Goal: Task Accomplishment & Management: Use online tool/utility

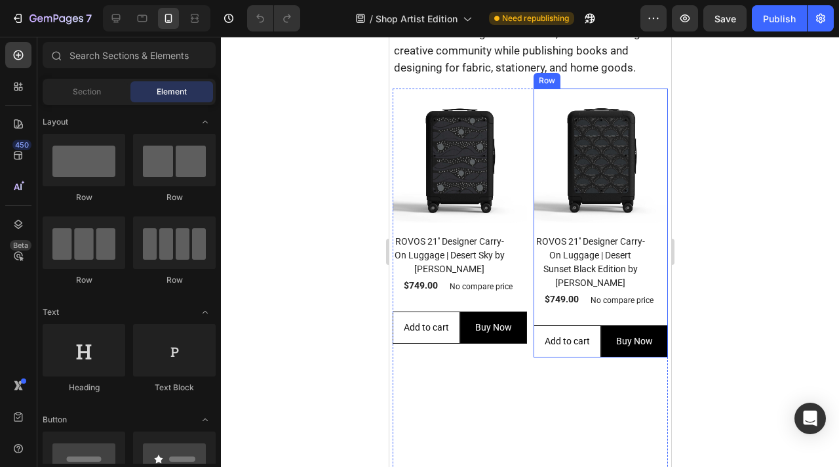
scroll to position [678, 0]
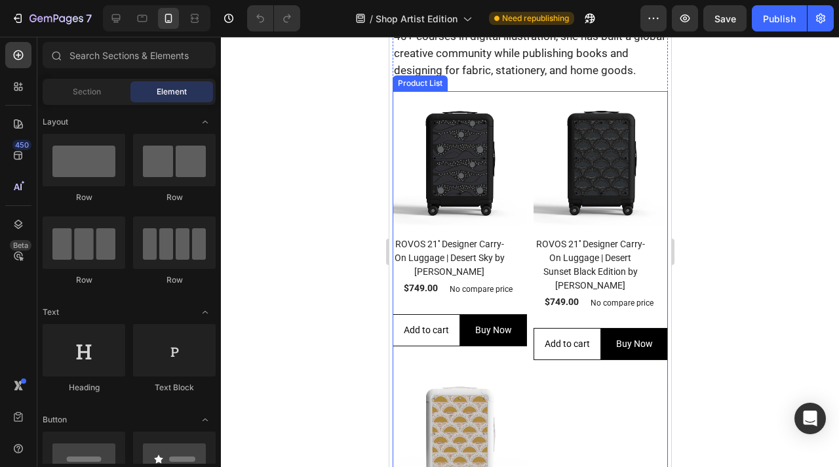
click at [548, 376] on div "(P) Images Row ROVOS 21'' Designer Carry-On Luggage | Desert Sky by [PERSON_NAM…" at bounding box center [529, 363] width 275 height 544
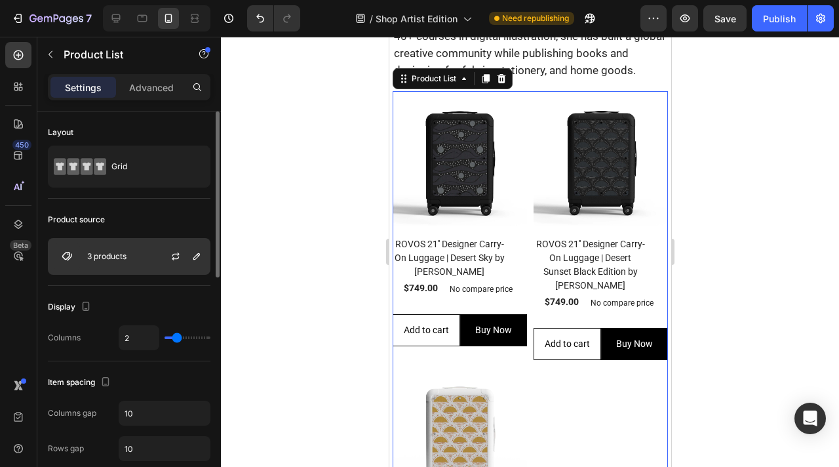
click at [151, 260] on div "3 products" at bounding box center [129, 256] width 163 height 37
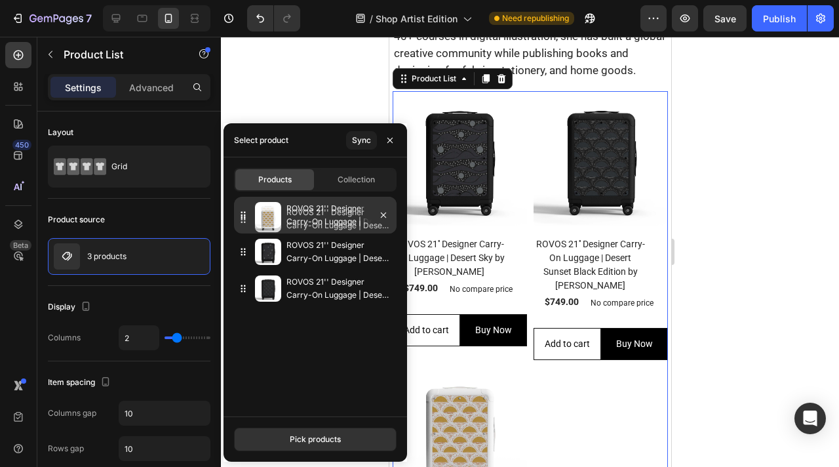
drag, startPoint x: 304, startPoint y: 289, endPoint x: 304, endPoint y: 220, distance: 68.8
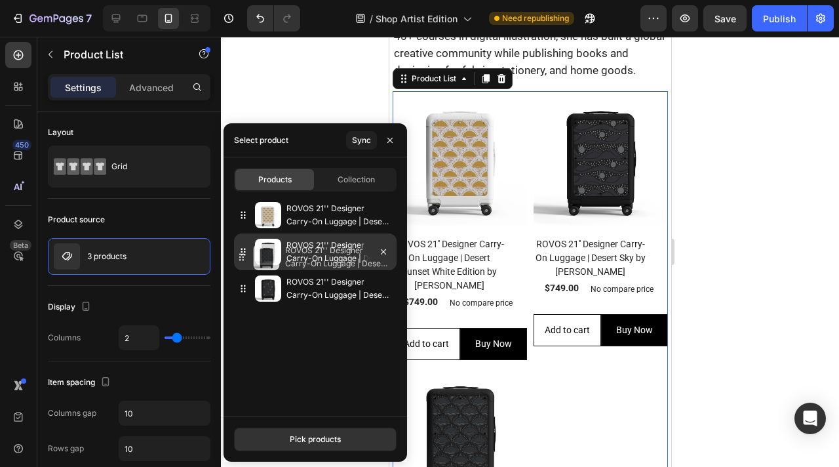
drag, startPoint x: 338, startPoint y: 291, endPoint x: 338, endPoint y: 260, distance: 30.8
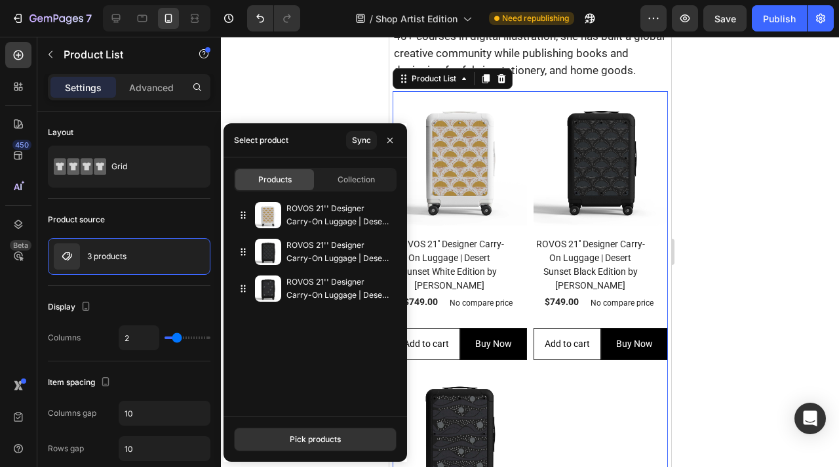
click at [730, 298] on div at bounding box center [530, 252] width 618 height 430
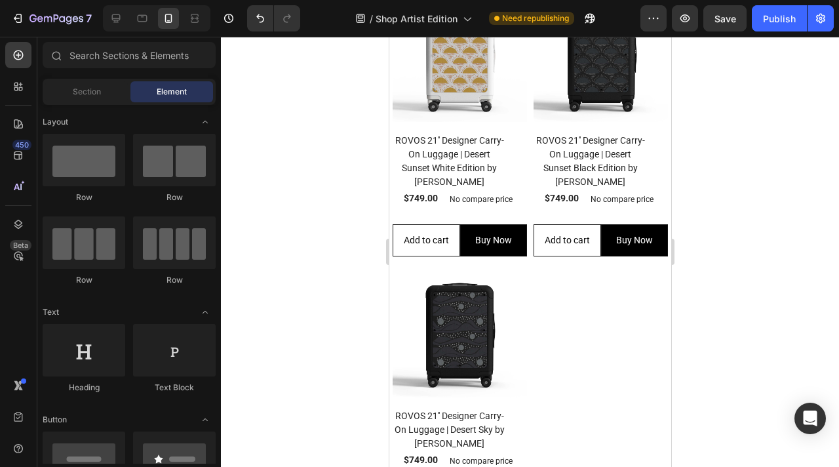
scroll to position [848, 0]
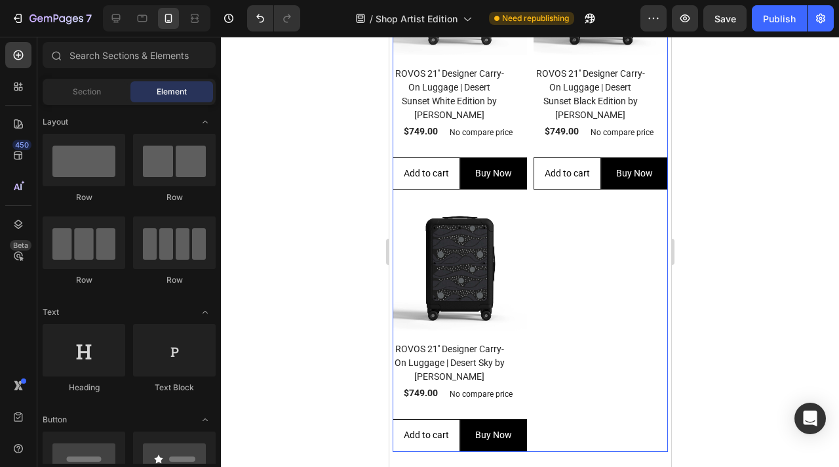
click at [596, 268] on div "(P) Images Row ROVOS 21'' Designer Carry-On Luggage | Desert Sunset White Editi…" at bounding box center [529, 186] width 275 height 530
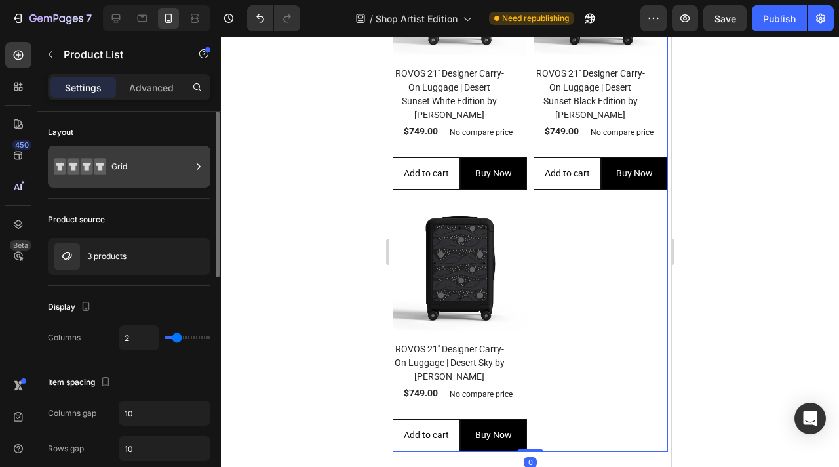
click at [141, 165] on div "Grid" at bounding box center [151, 166] width 80 height 30
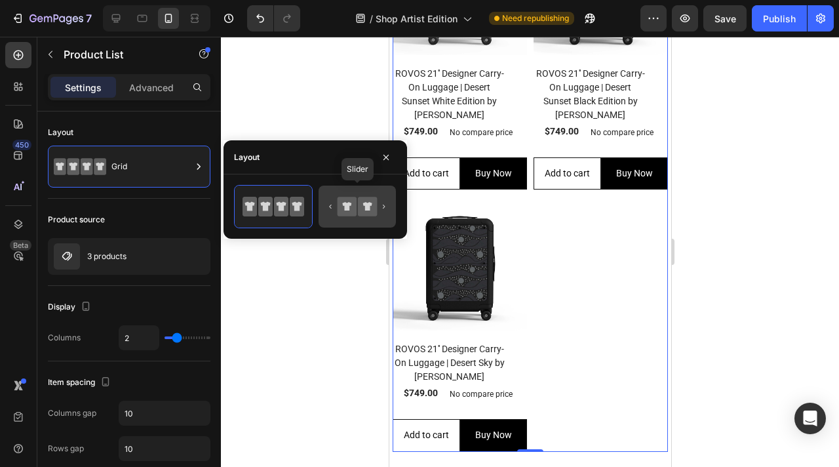
click at [353, 206] on icon at bounding box center [347, 206] width 19 height 19
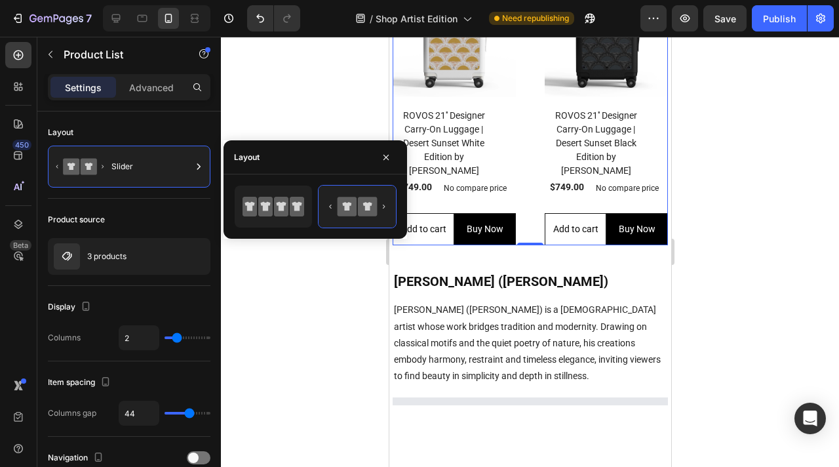
scroll to position [465, 0]
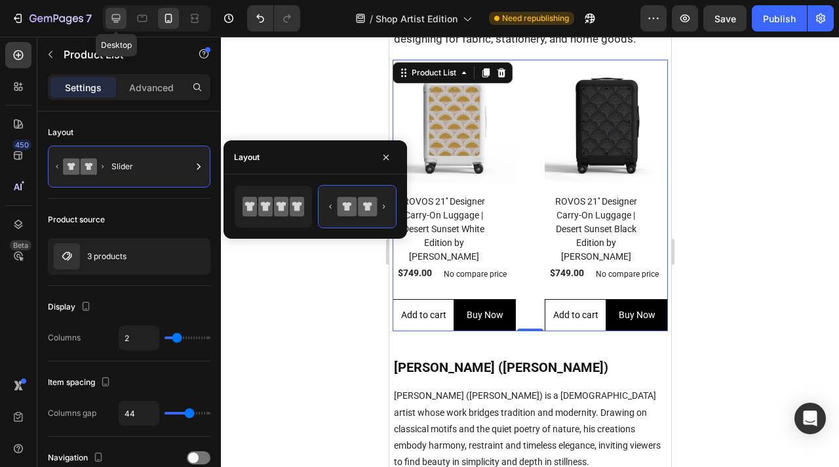
click at [117, 18] on icon at bounding box center [116, 18] width 9 height 9
type input "3"
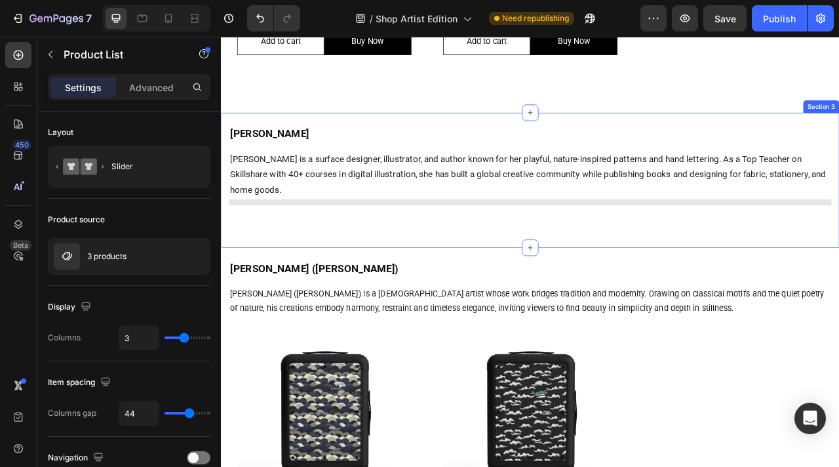
scroll to position [727, 0]
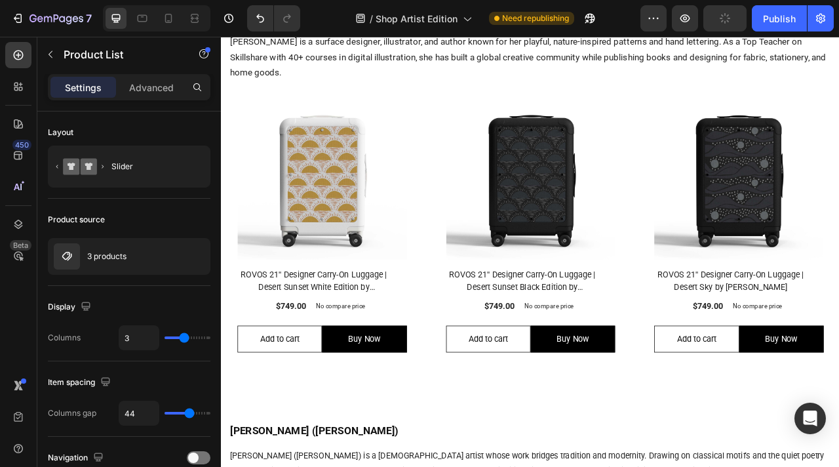
click at [492, 307] on div "(P) Images Row ROVOS 21'' Designer Carry-On Luggage | Desert Sunset White Editi…" at bounding box center [614, 276] width 767 height 365
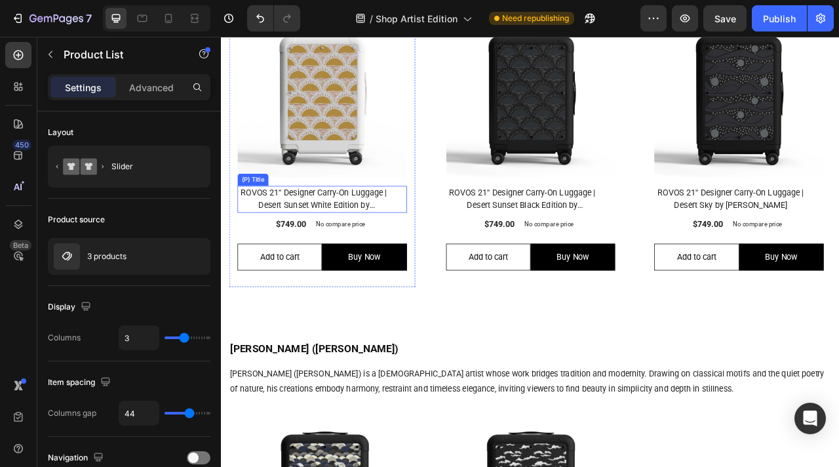
scroll to position [906, 0]
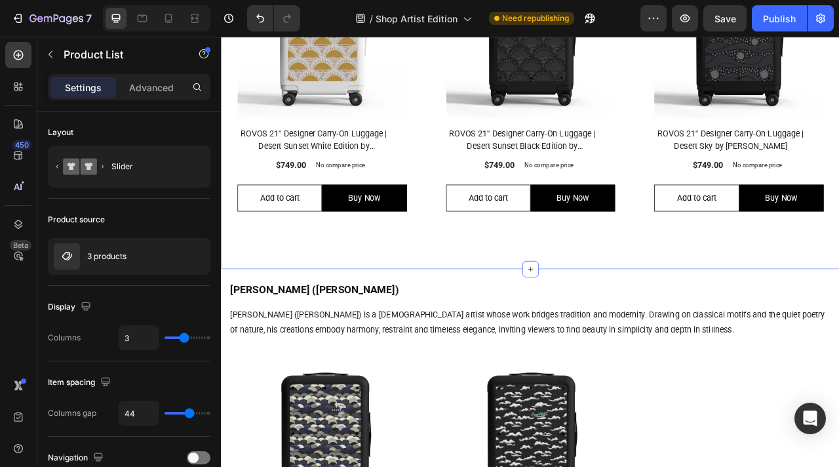
click at [480, 293] on div "[PERSON_NAME] Heading [PERSON_NAME] is a surface designer, illustrator, and aut…" at bounding box center [614, 68] width 787 height 527
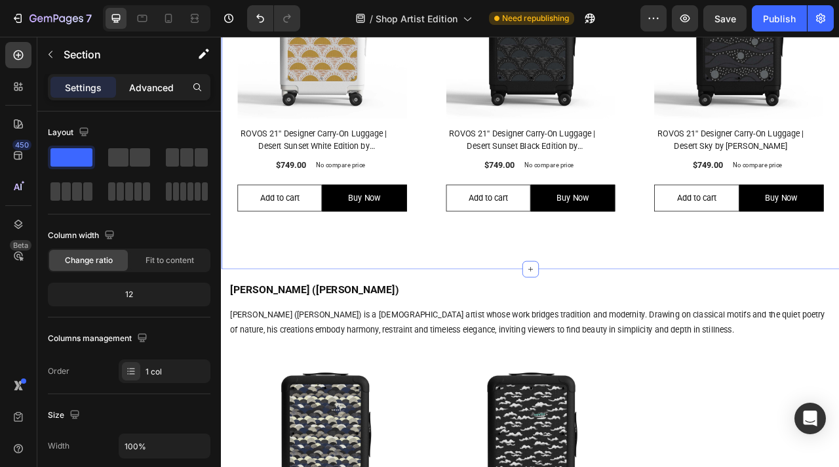
click at [151, 87] on p "Advanced" at bounding box center [151, 88] width 45 height 14
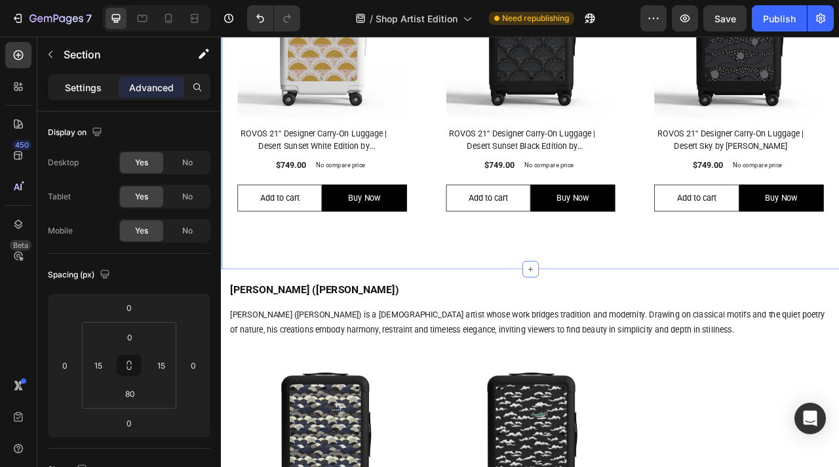
click at [87, 86] on p "Settings" at bounding box center [83, 88] width 37 height 14
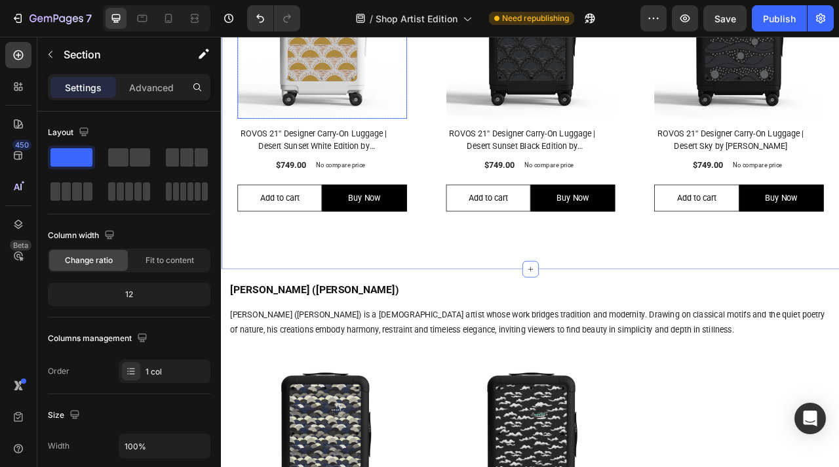
click at [444, 128] on img at bounding box center [349, 33] width 216 height 216
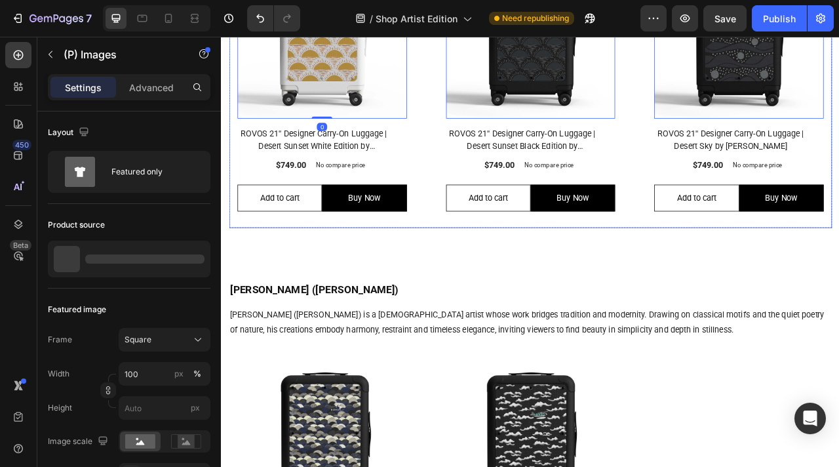
click at [481, 179] on div "(P) Images 0 Row ROVOS 21'' Designer Carry-On Luggage | Desert Sunset White Edi…" at bounding box center [614, 96] width 767 height 365
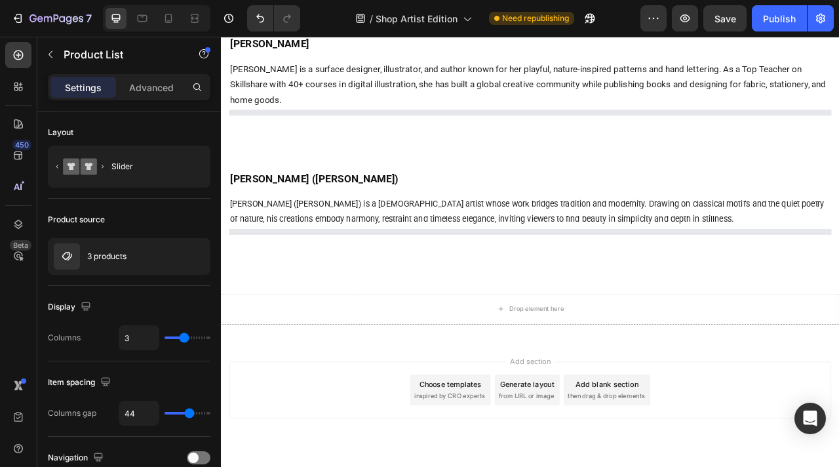
scroll to position [720, 0]
